Goal: Register for event/course

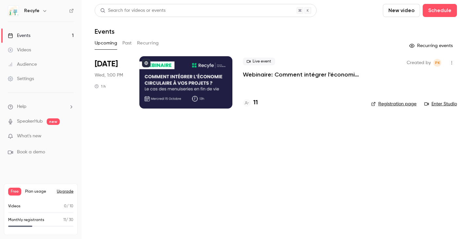
click at [254, 101] on h4 "11" at bounding box center [255, 102] width 5 height 9
